Goal: Navigation & Orientation: Find specific page/section

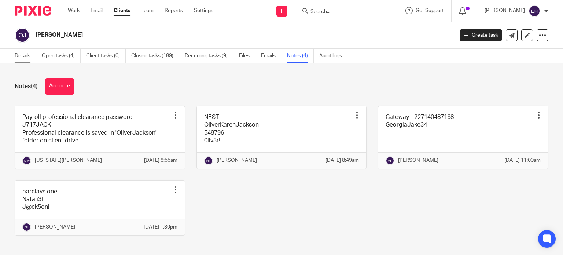
click at [26, 60] on link "Details" at bounding box center [26, 56] width 22 height 14
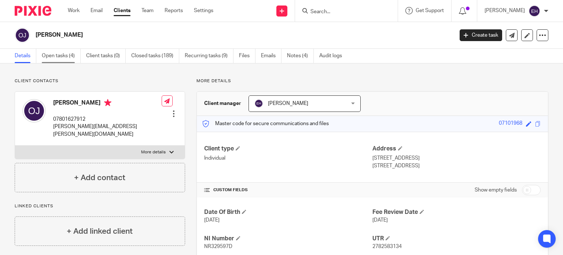
click at [53, 56] on link "Open tasks (4)" at bounding box center [61, 56] width 39 height 14
